Goal: Navigation & Orientation: Find specific page/section

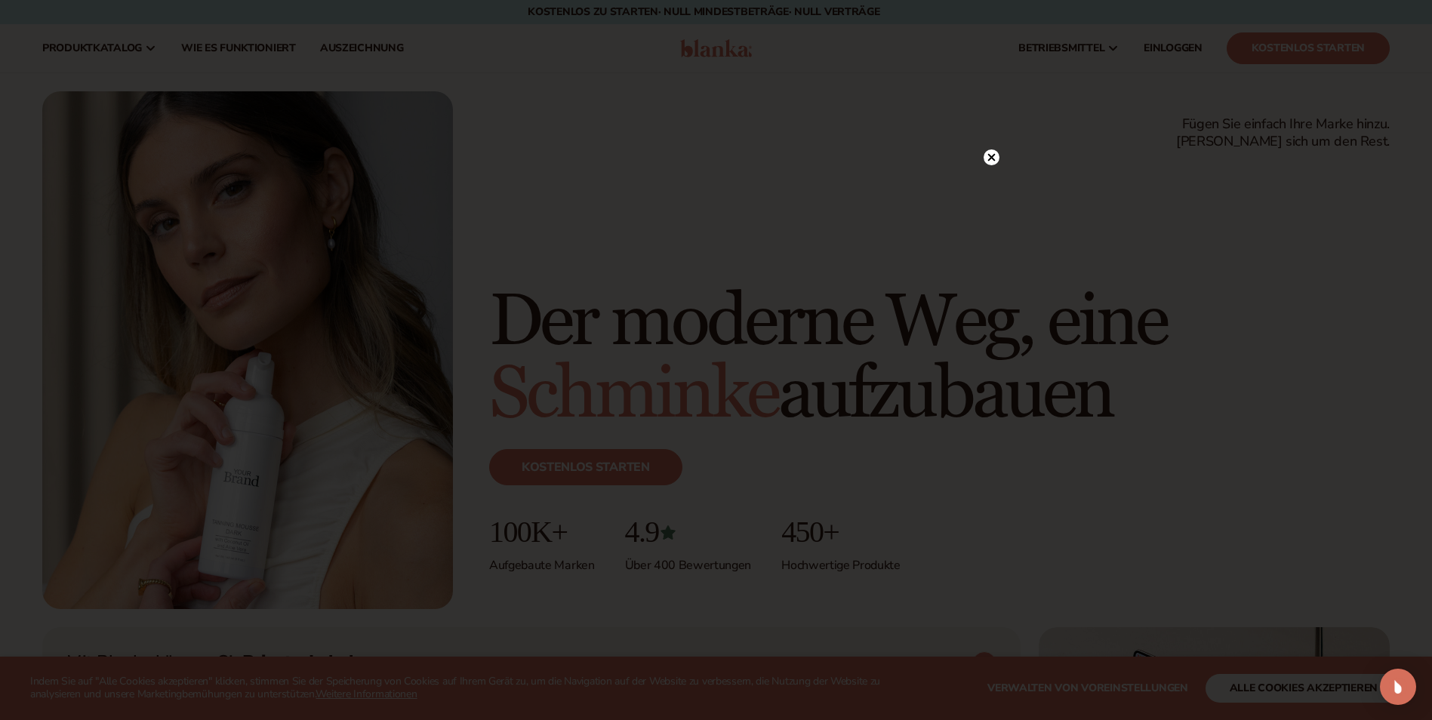
click at [996, 162] on div at bounding box center [716, 360] width 1432 height 720
click at [987, 190] on circle at bounding box center [992, 188] width 16 height 16
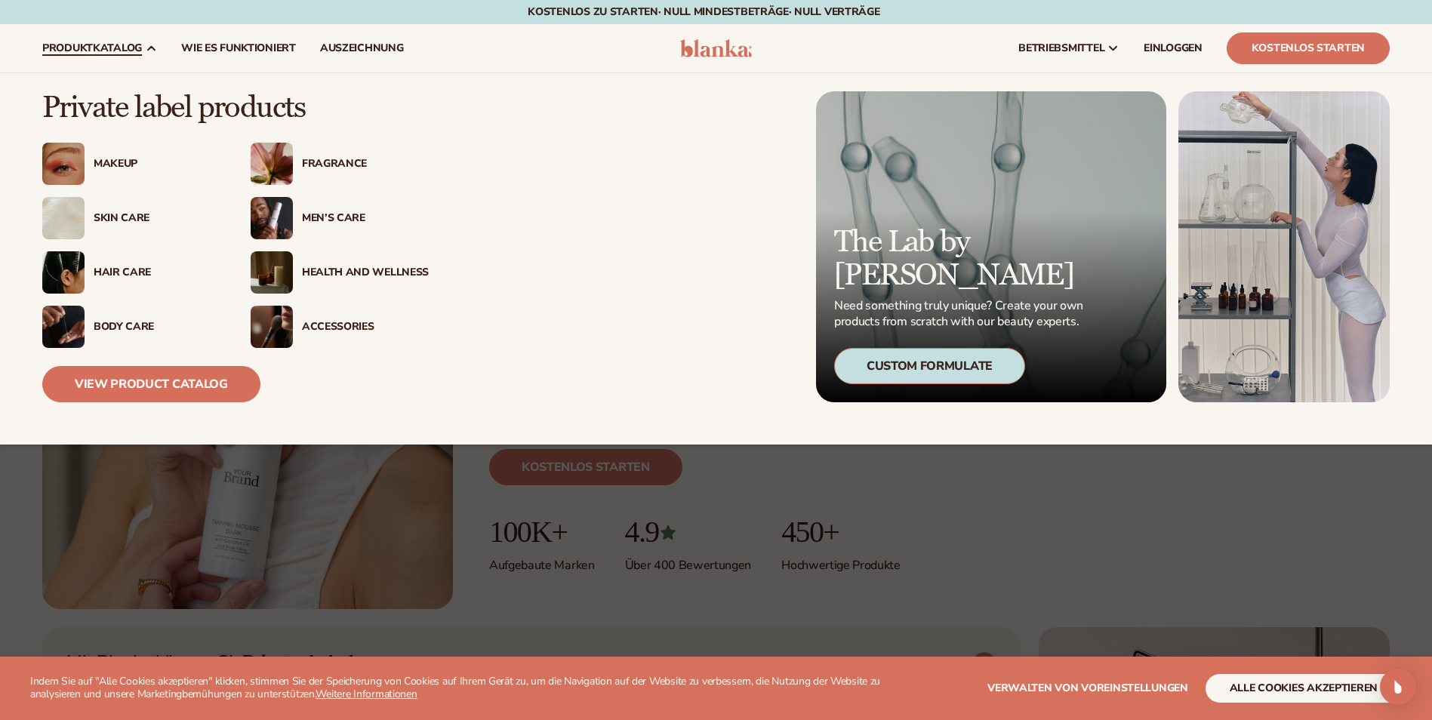
click at [310, 212] on div "Men’s Care" at bounding box center [365, 218] width 127 height 13
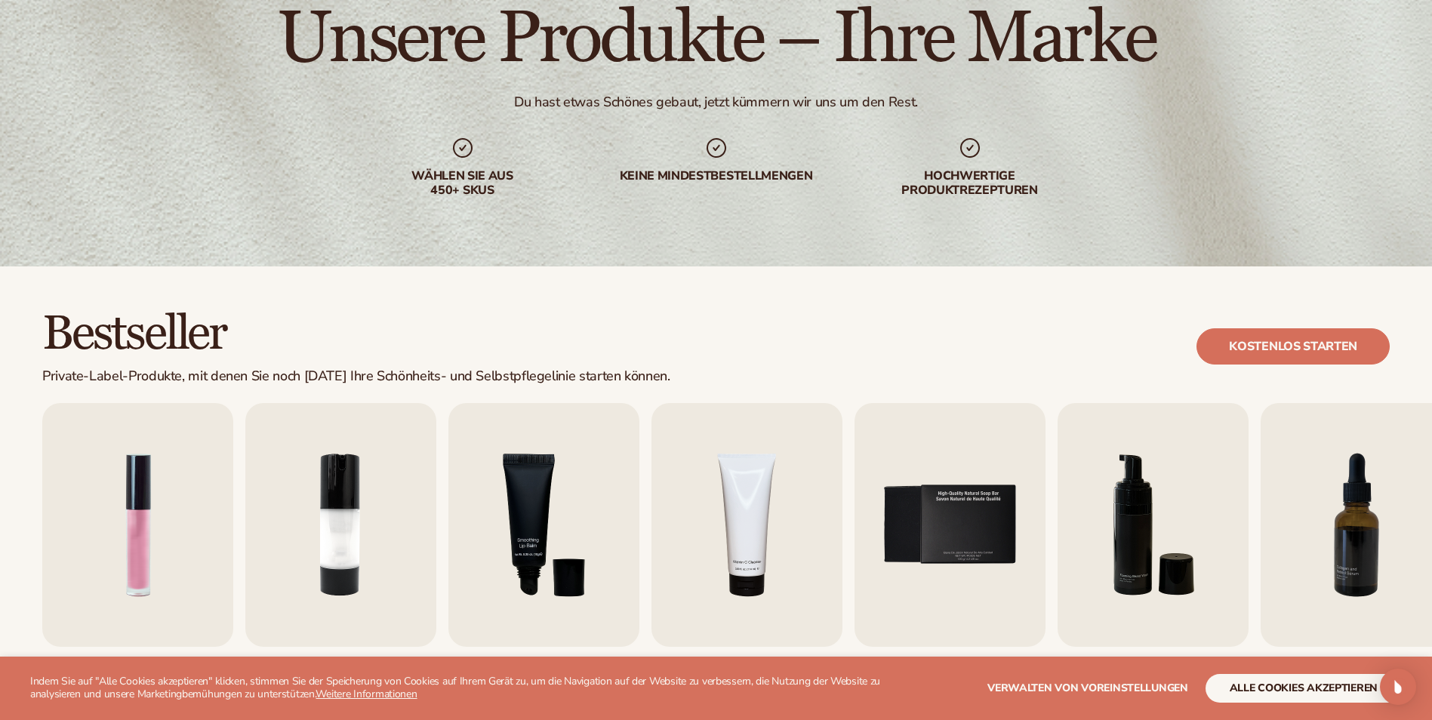
scroll to position [151, 0]
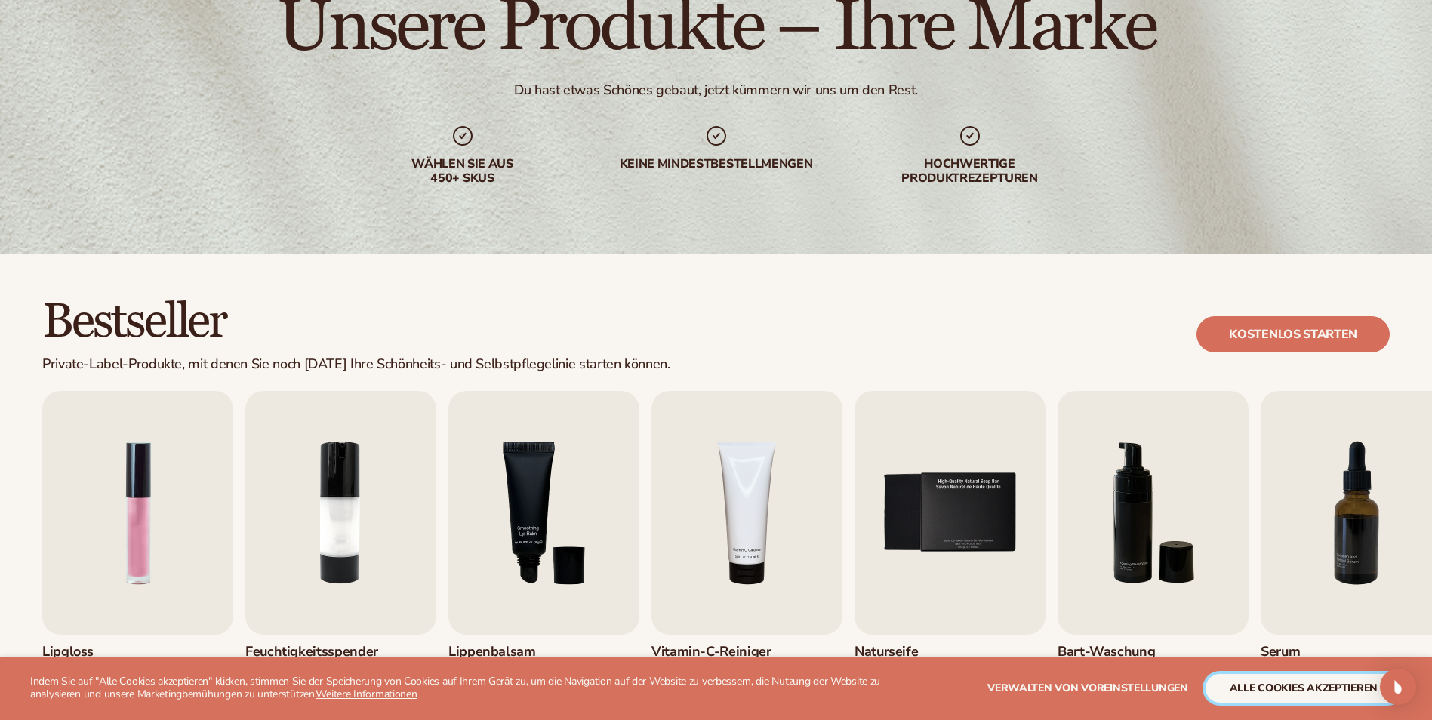
click at [1258, 700] on button "Alle Cookies akzeptieren" at bounding box center [1304, 688] width 196 height 29
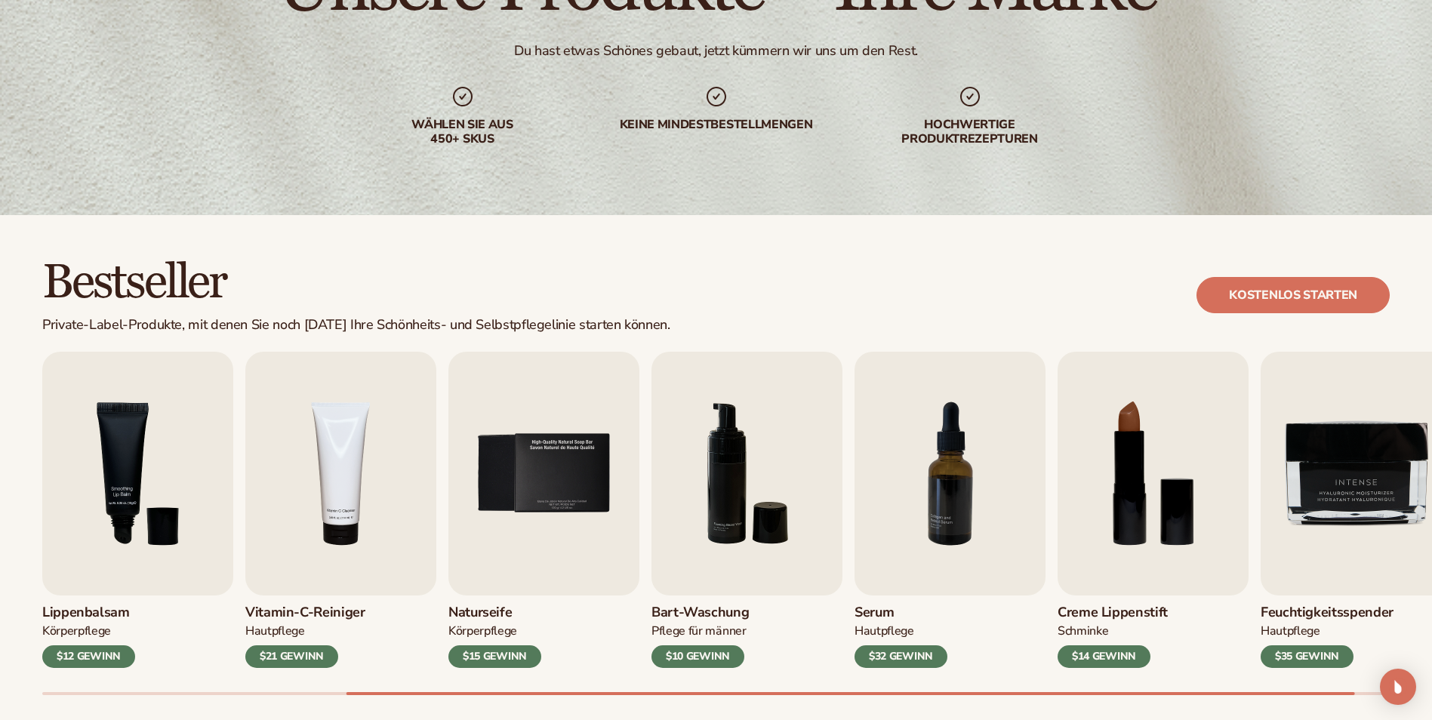
scroll to position [453, 0]
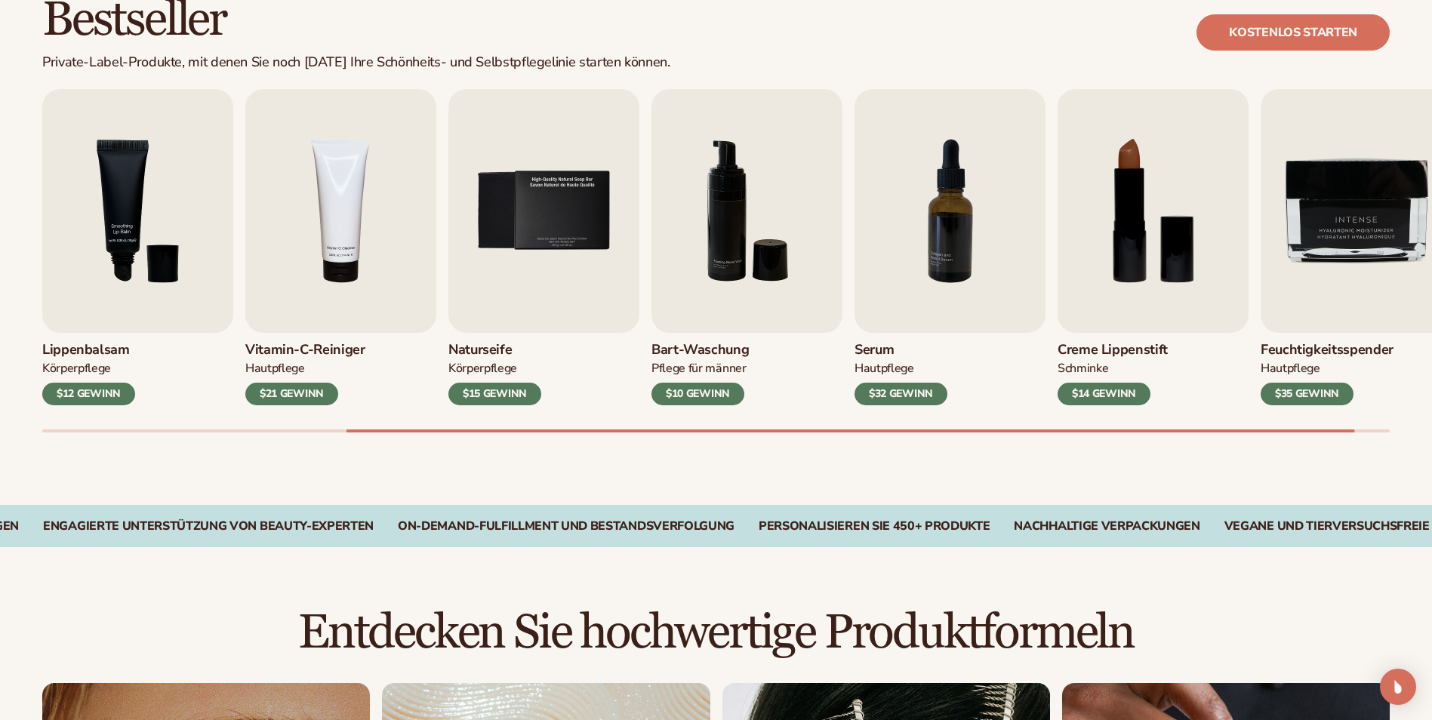
drag, startPoint x: 589, startPoint y: 433, endPoint x: 347, endPoint y: 432, distance: 241.6
click at [347, 432] on div "Bestseller Private-Label-Produkte, mit denen Sie noch heute Ihre Schönheits- un…" at bounding box center [716, 228] width 1432 height 553
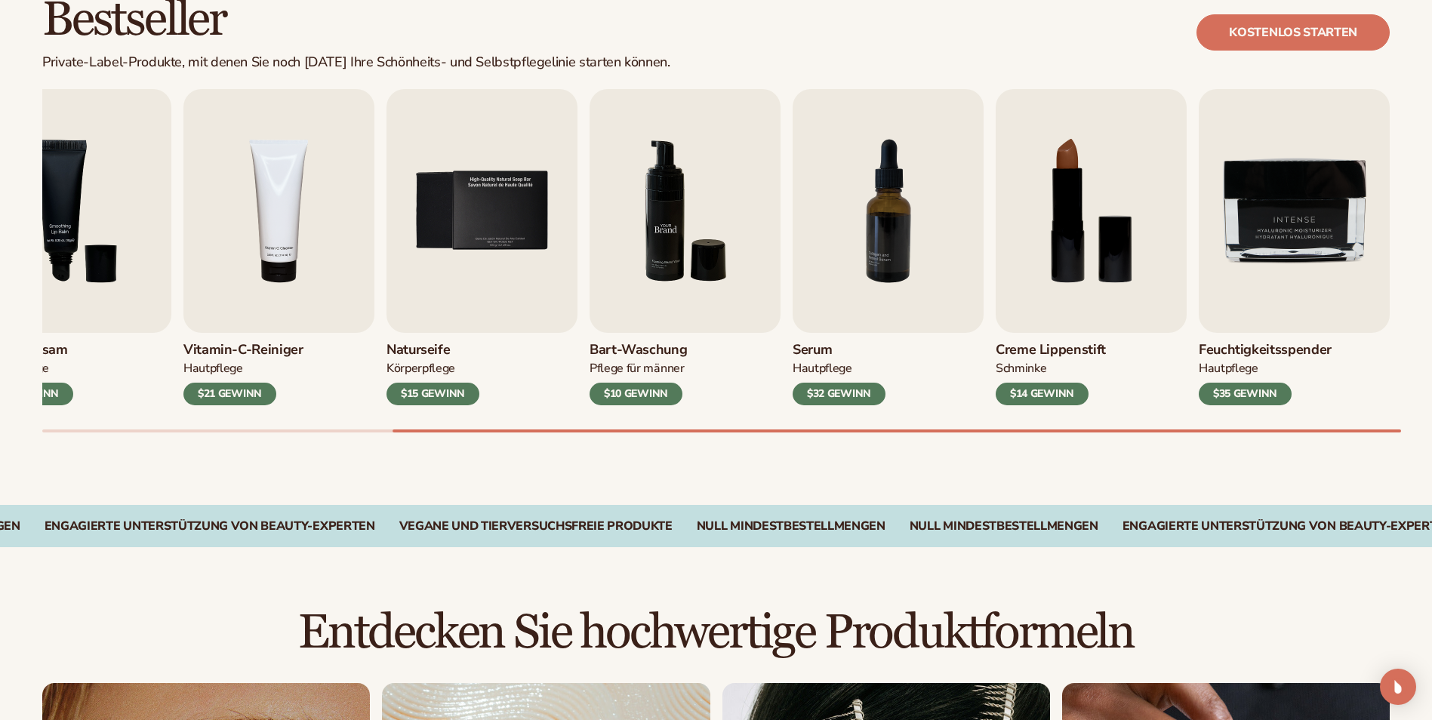
click at [694, 268] on img "6 / 9" at bounding box center [685, 211] width 191 height 244
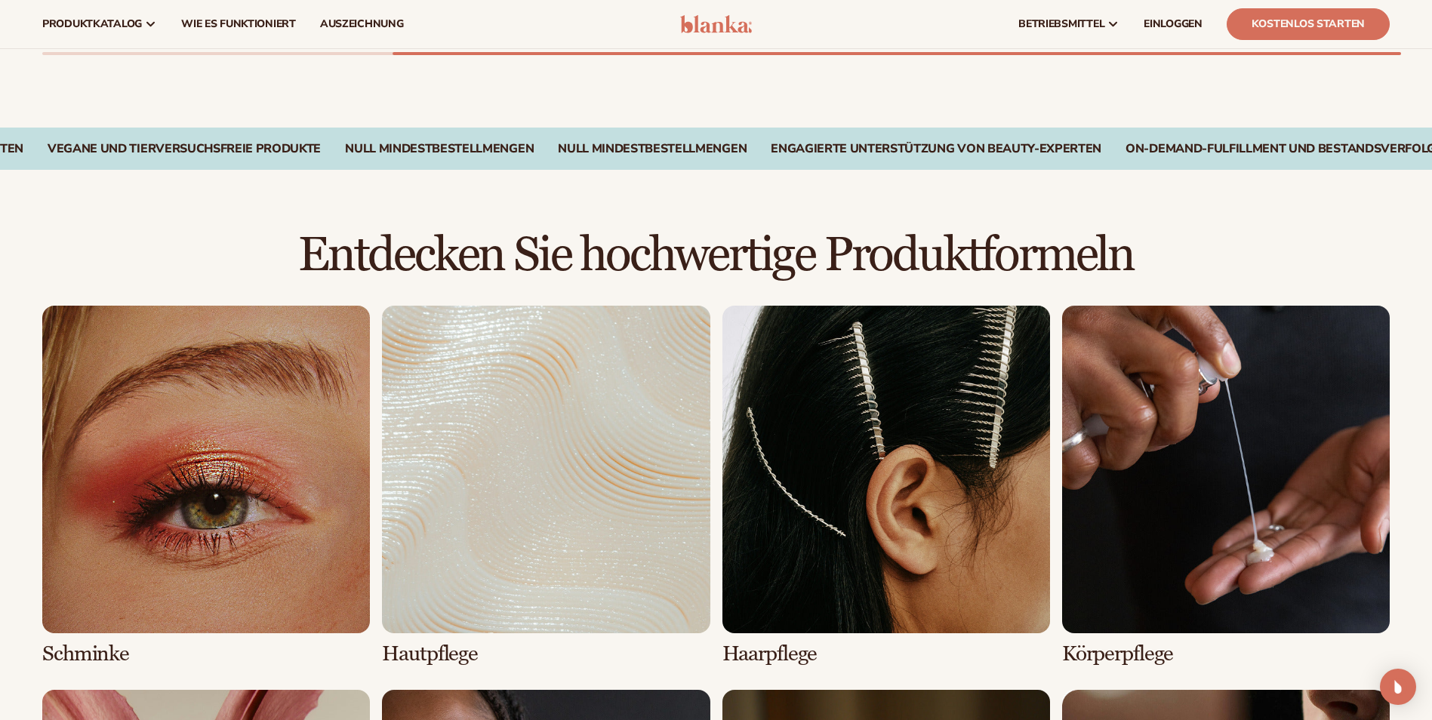
scroll to position [302, 0]
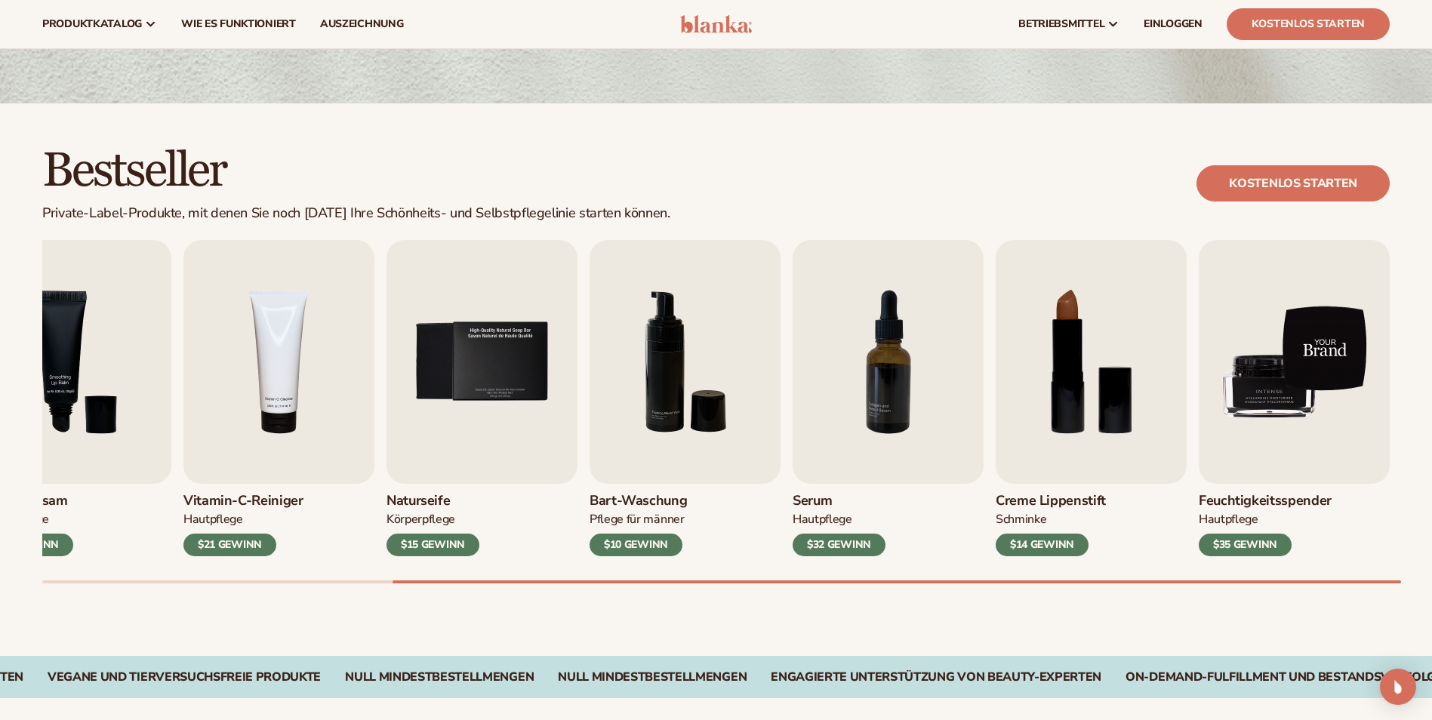
click at [1332, 377] on img "9 / 9" at bounding box center [1294, 362] width 191 height 244
click at [1274, 369] on img "9 / 9" at bounding box center [1294, 362] width 191 height 244
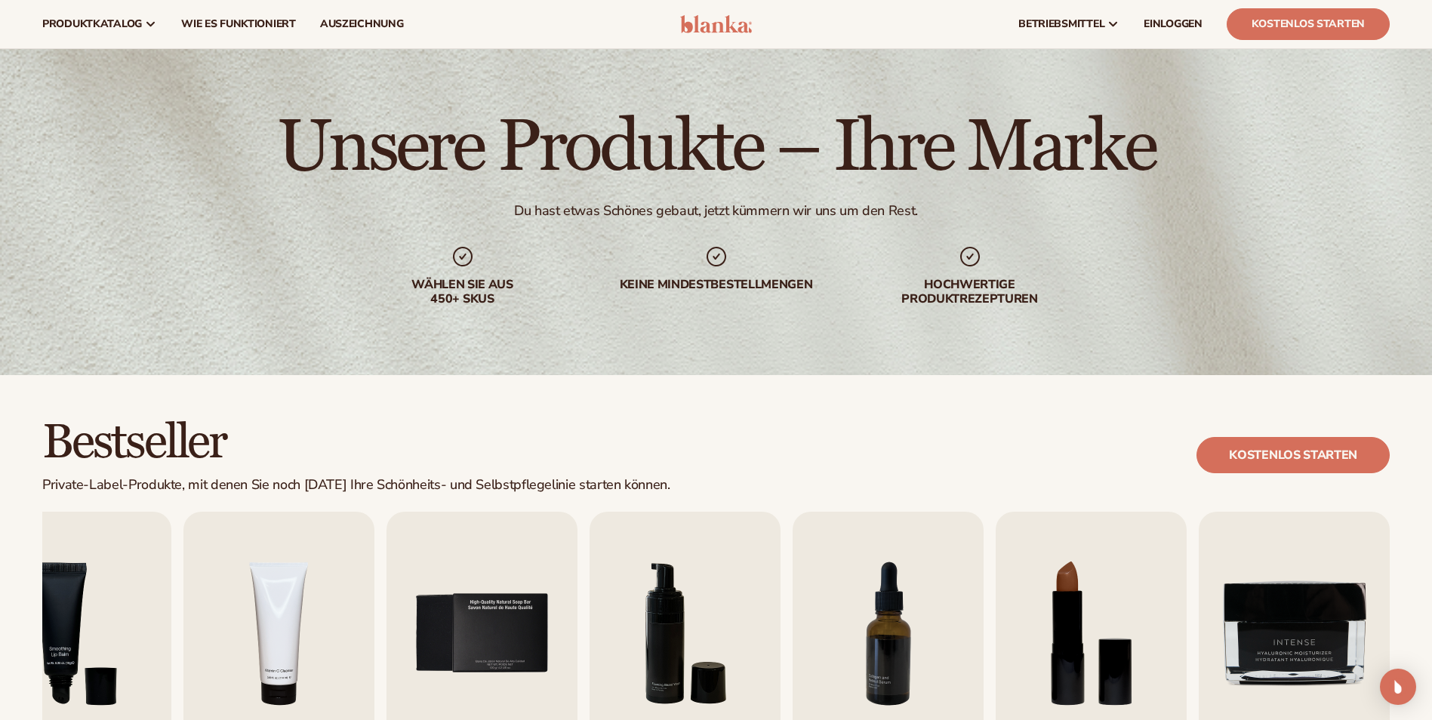
scroll to position [0, 0]
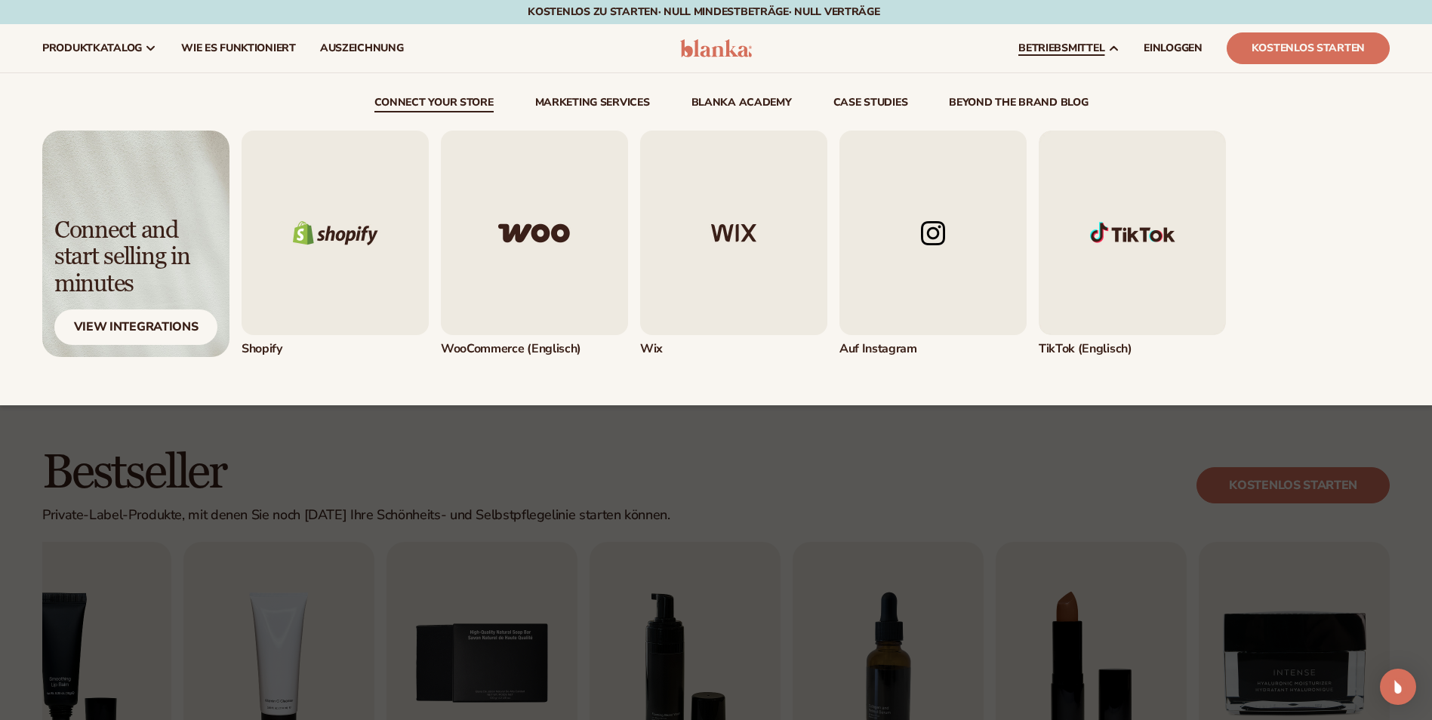
click at [380, 260] on img "1 / 5" at bounding box center [335, 233] width 187 height 205
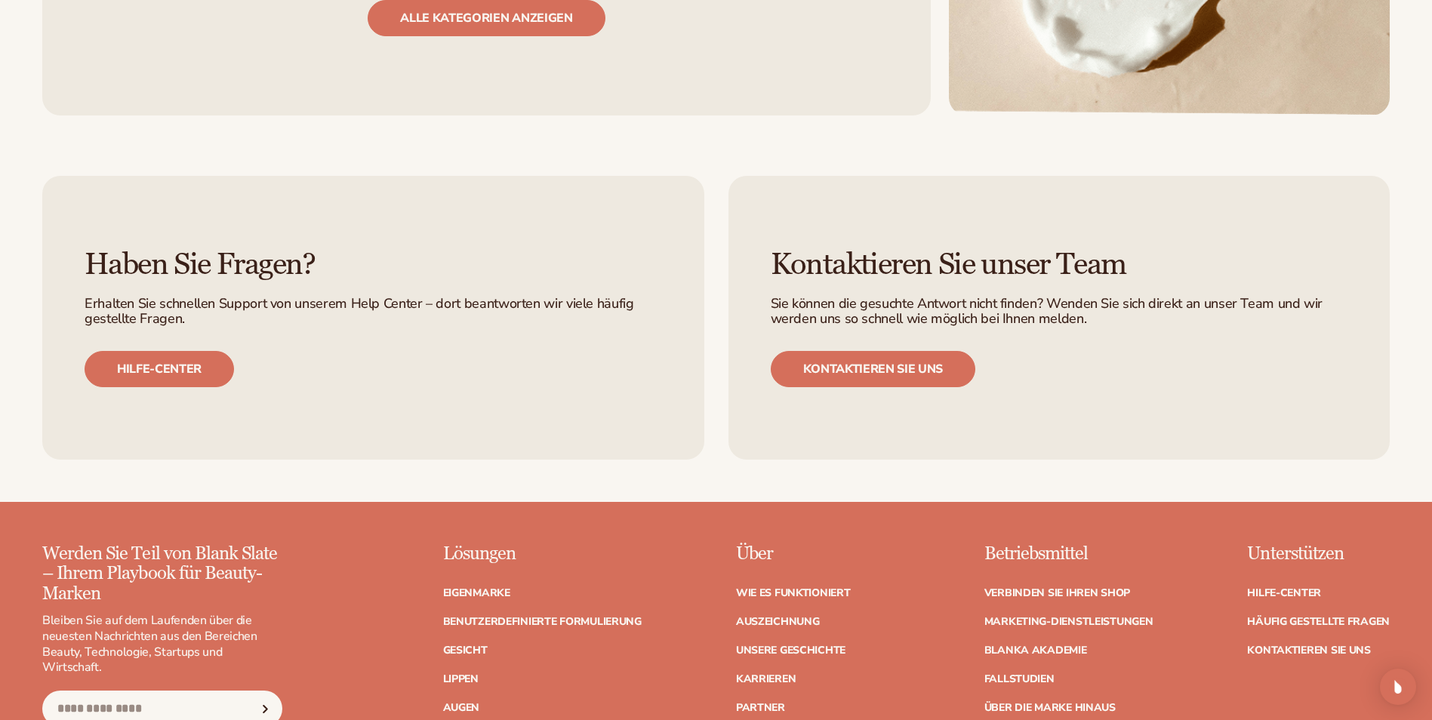
scroll to position [2265, 0]
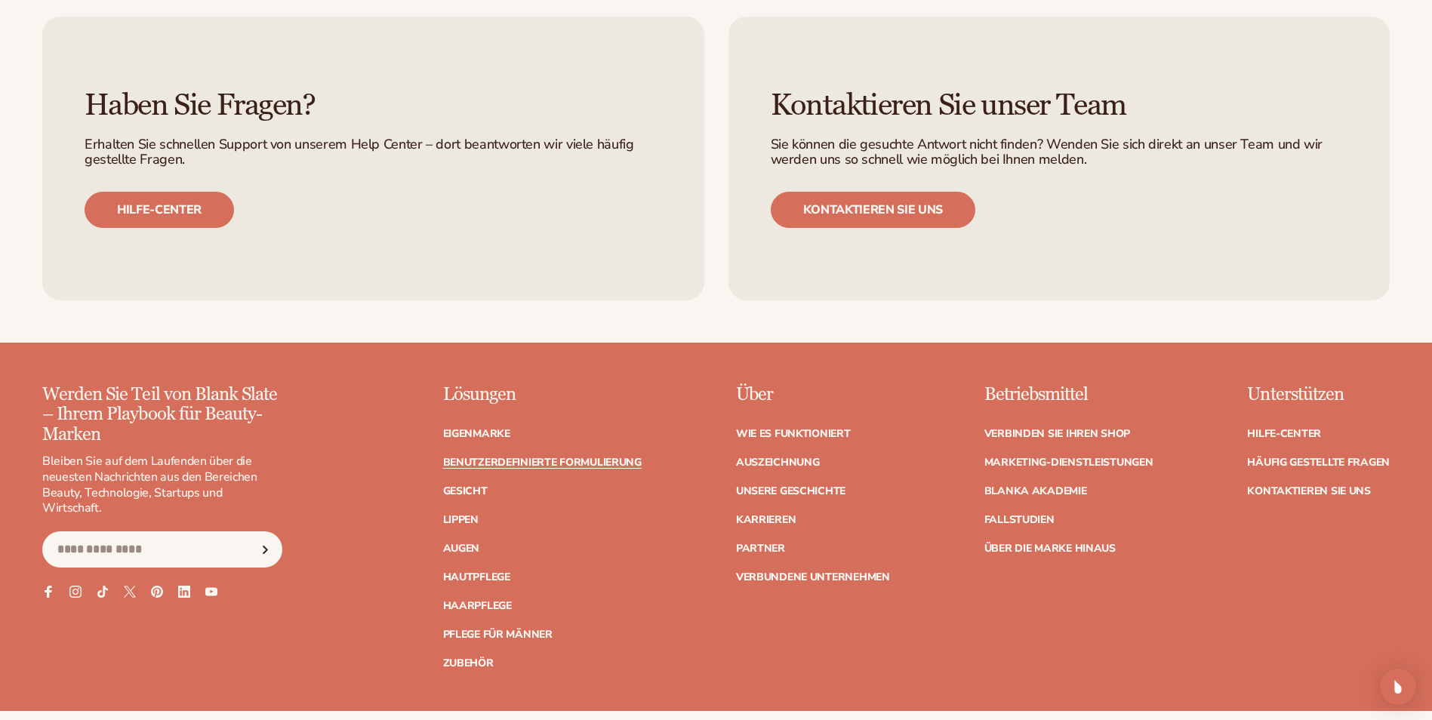
click at [521, 462] on link "Benutzerdefinierte Formulierung" at bounding box center [542, 462] width 199 height 11
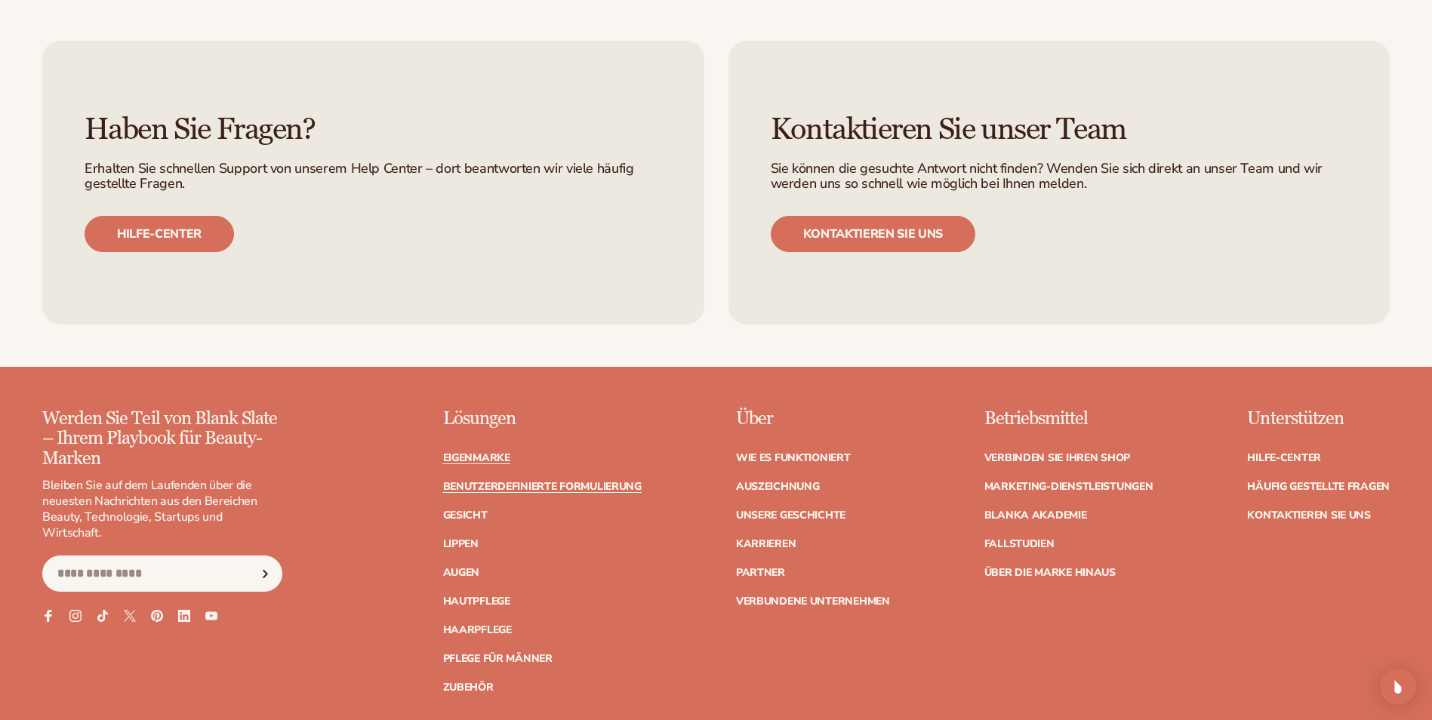
scroll to position [2114, 0]
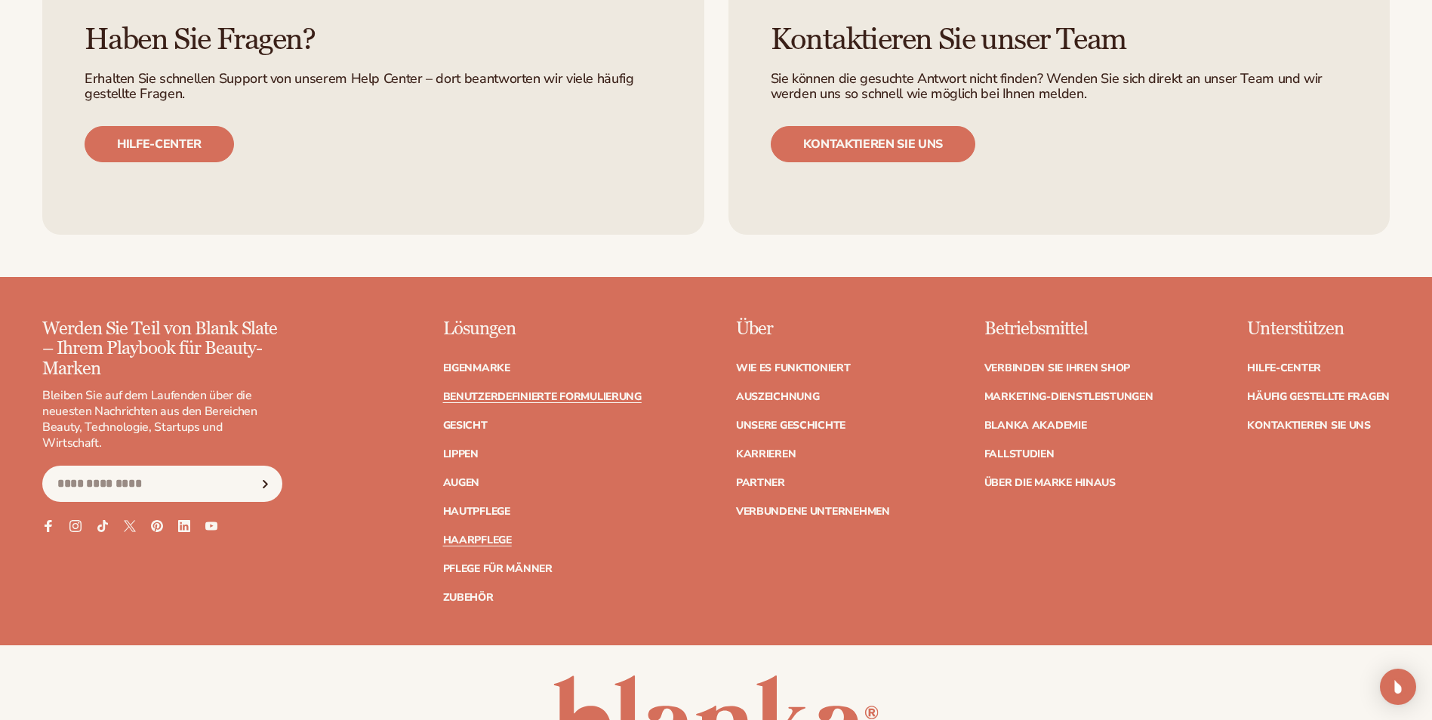
click at [482, 537] on link "Haarpflege" at bounding box center [477, 540] width 69 height 11
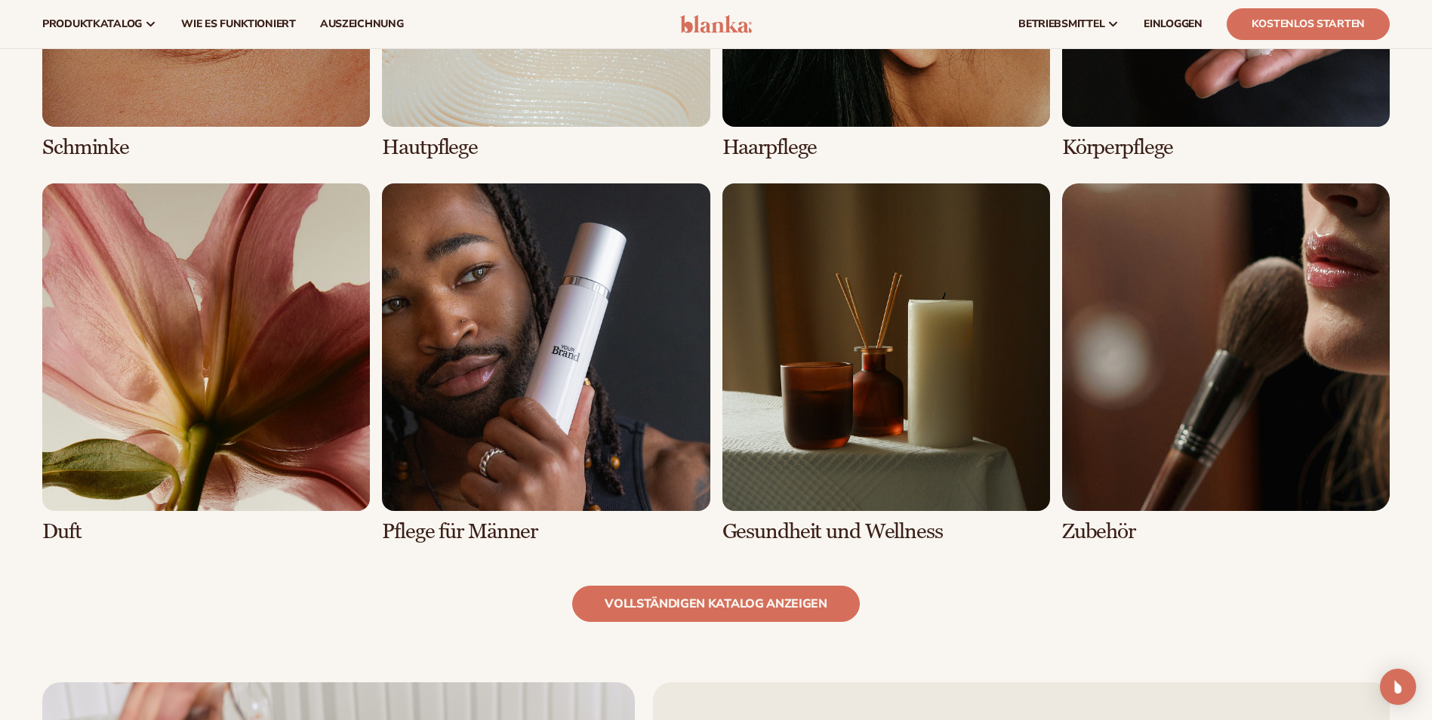
scroll to position [1283, 0]
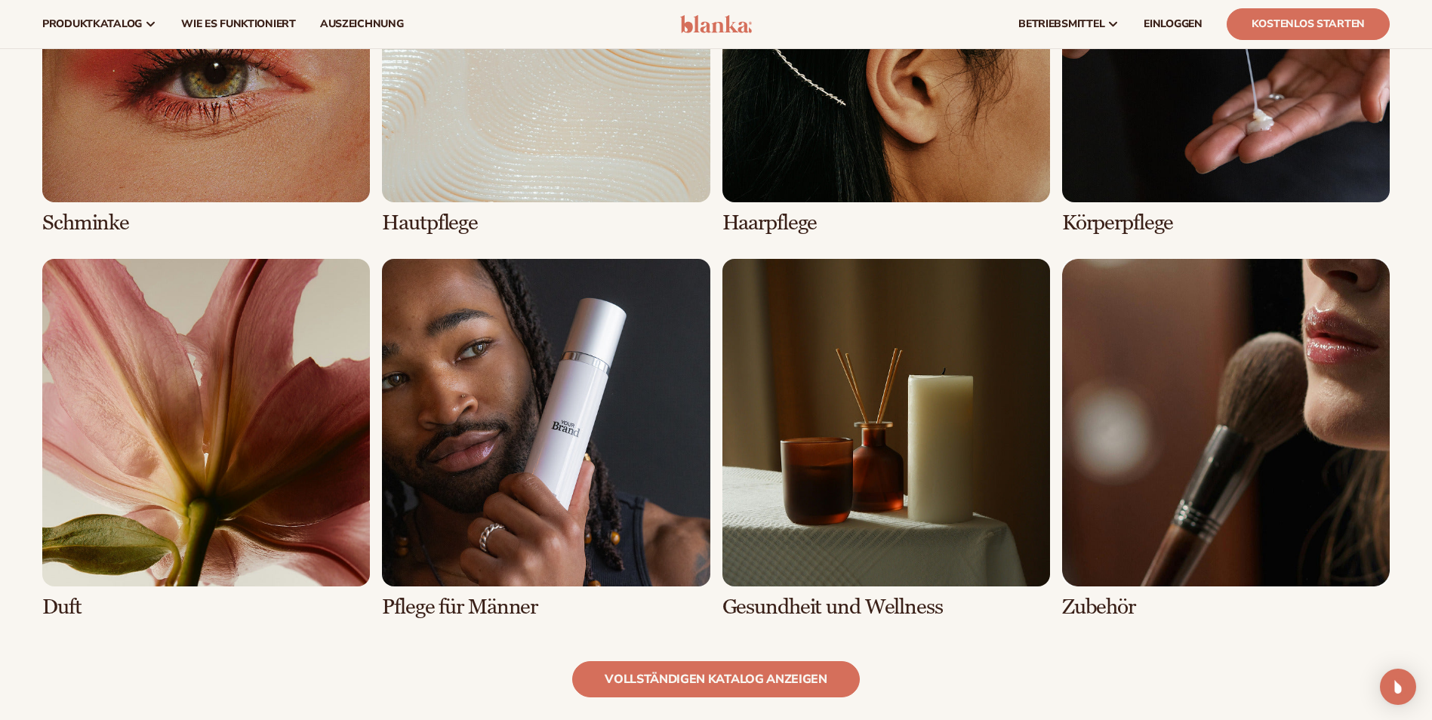
click at [861, 504] on link "7 / 8" at bounding box center [886, 439] width 328 height 360
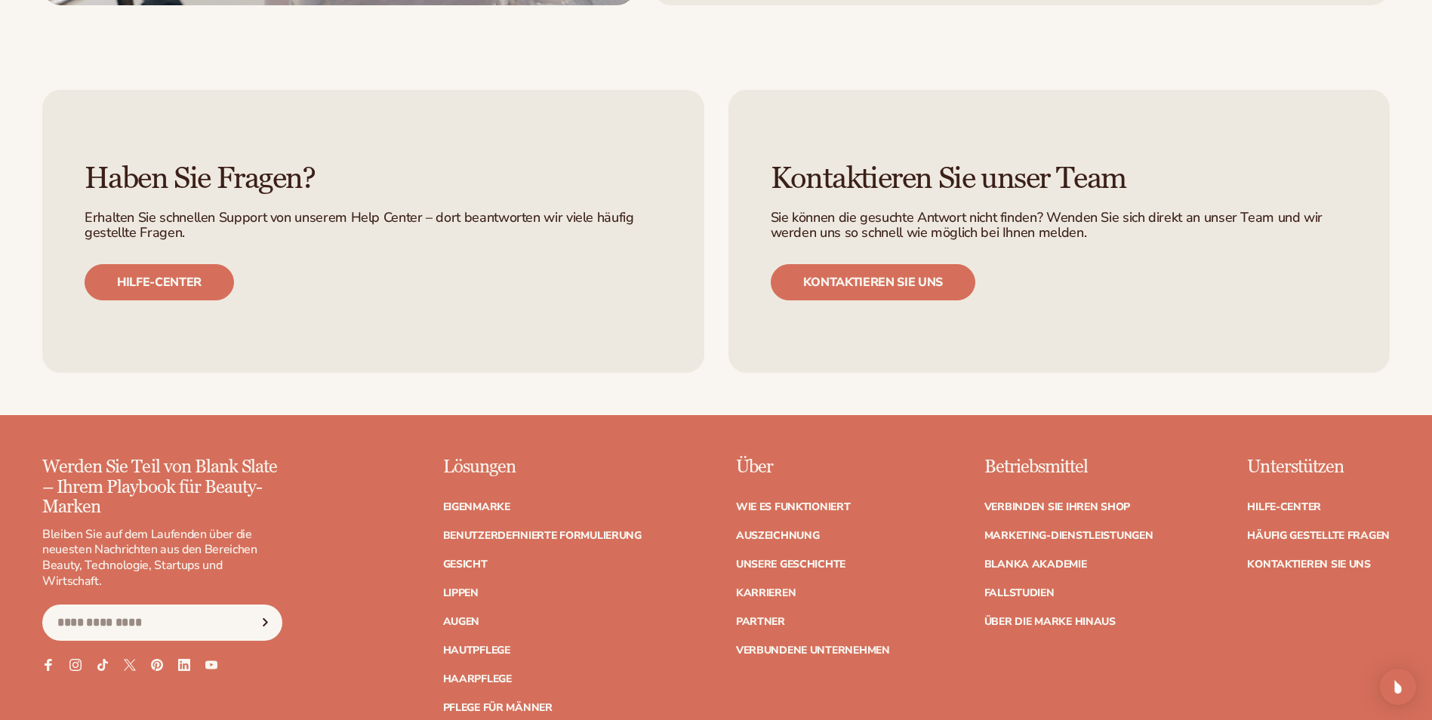
scroll to position [2944, 0]
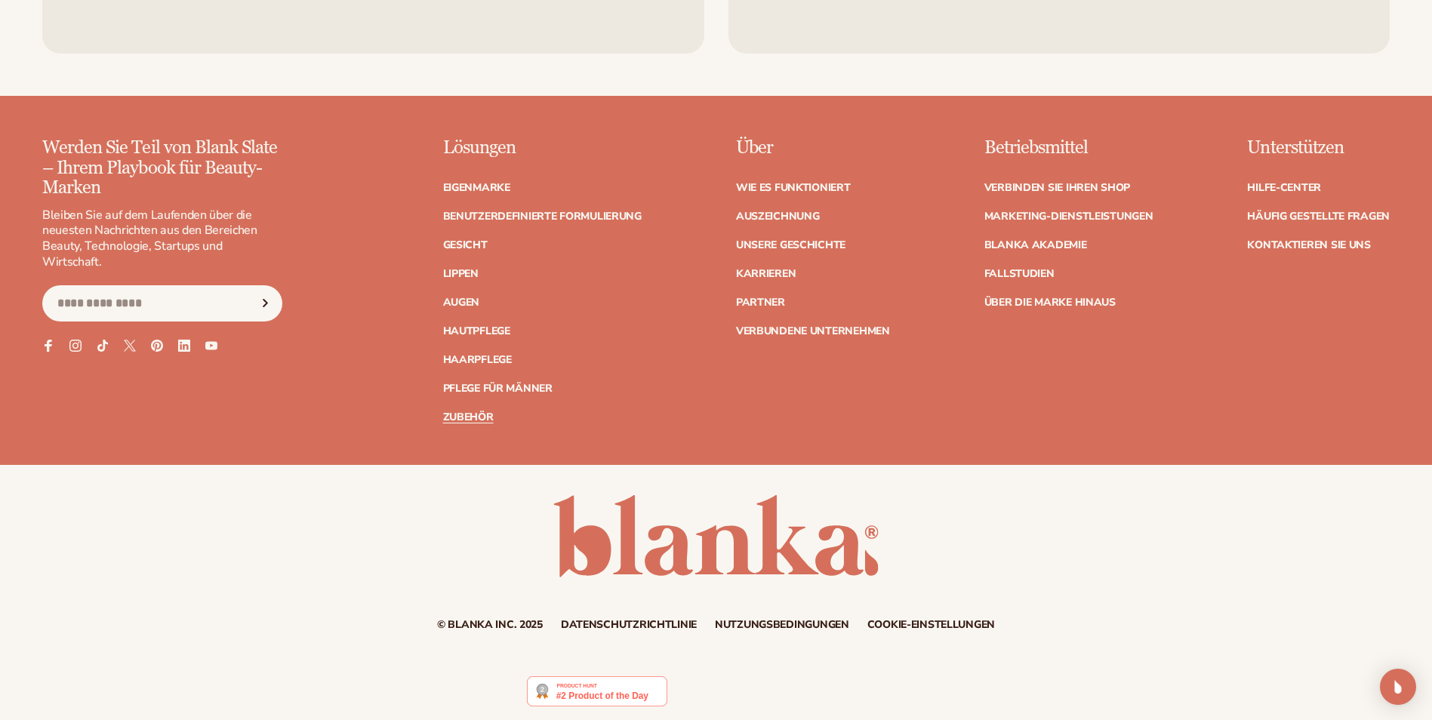
click at [467, 418] on link "Zubehör" at bounding box center [468, 417] width 51 height 11
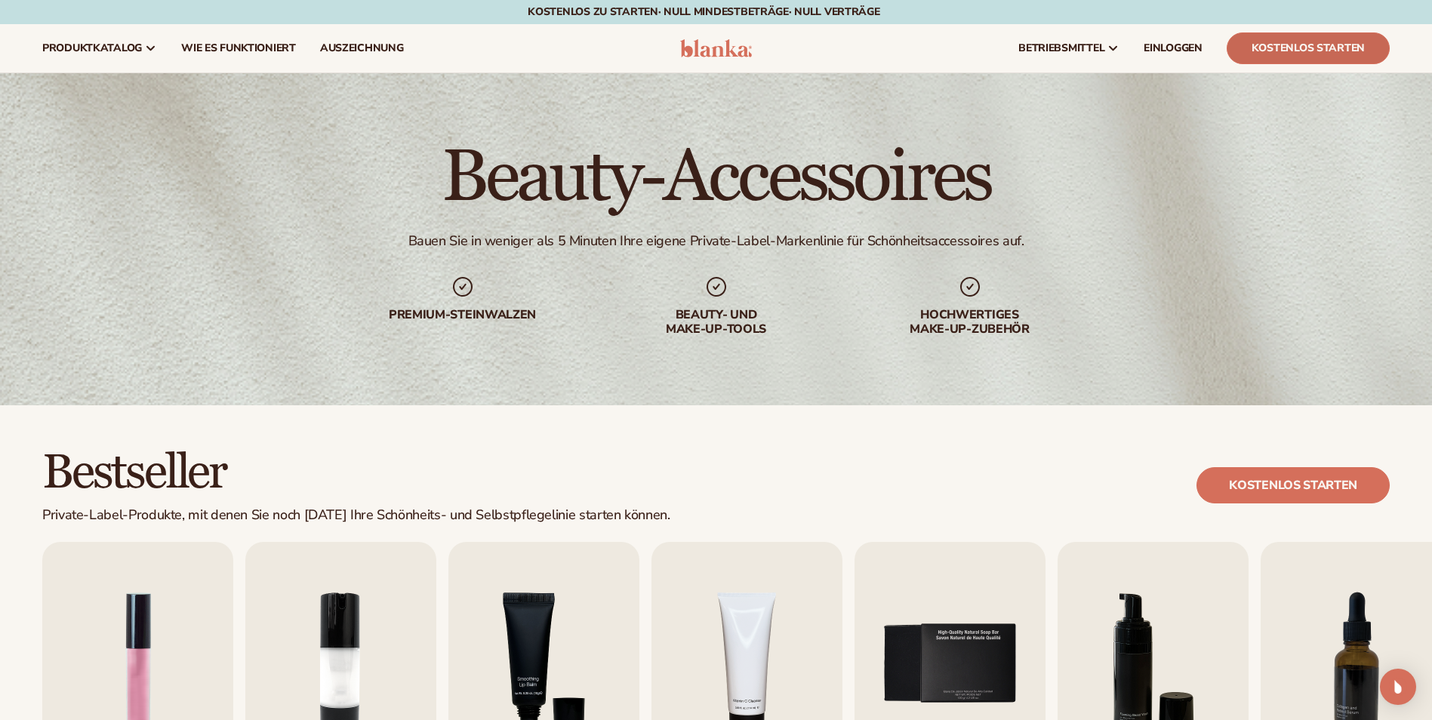
click at [1305, 45] on link "Kostenlos starten" at bounding box center [1308, 48] width 163 height 32
